Goal: Use online tool/utility: Utilize a website feature to perform a specific function

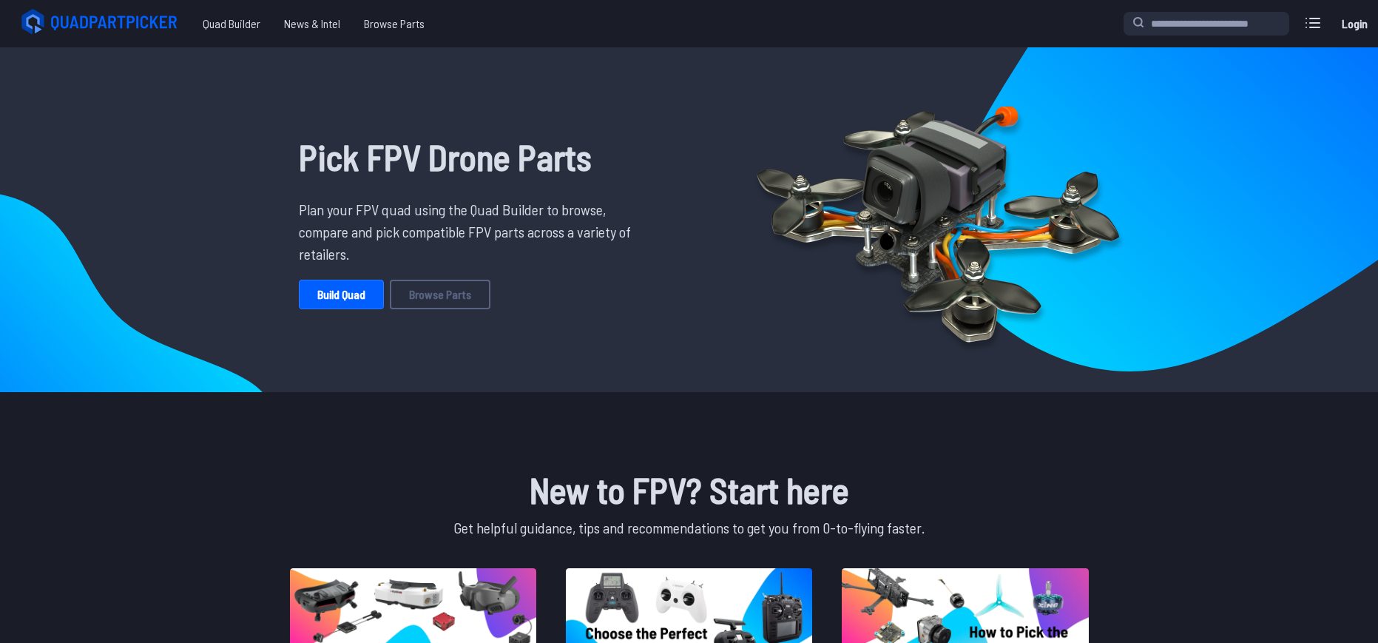
click at [358, 275] on div "Pick FPV Drone Parts Plan your FPV quad using the Quad Builder to browse, compa…" at bounding box center [470, 219] width 485 height 321
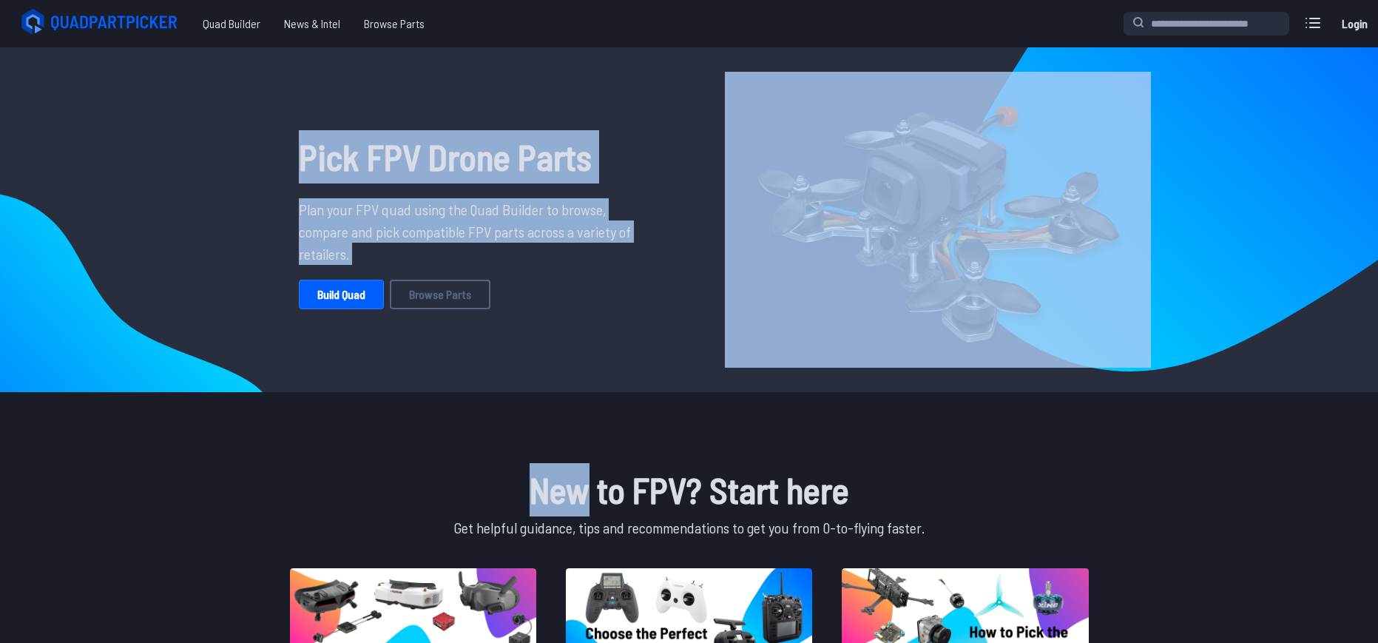
click at [357, 277] on div "Pick FPV Drone Parts Plan your FPV quad using the Quad Builder to browse, compa…" at bounding box center [470, 219] width 485 height 321
click at [355, 294] on link "Build Quad" at bounding box center [341, 295] width 85 height 30
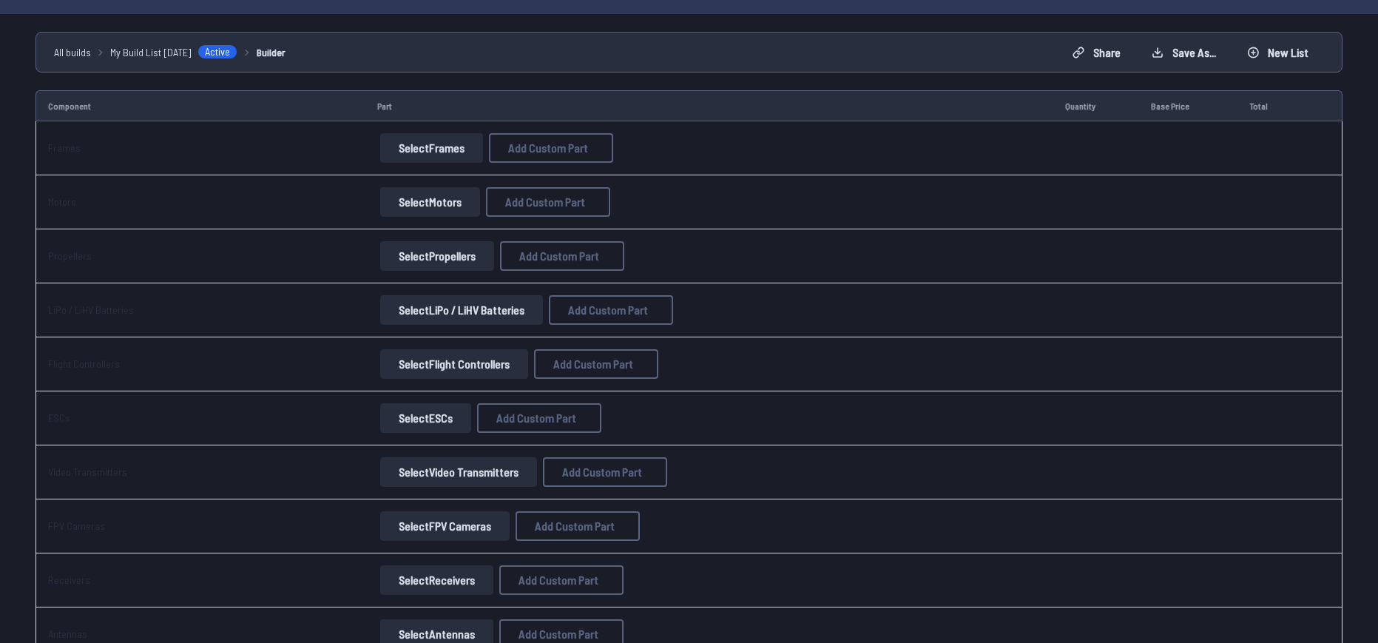
scroll to position [98, 0]
